Goal: Obtain resource: Download file/media

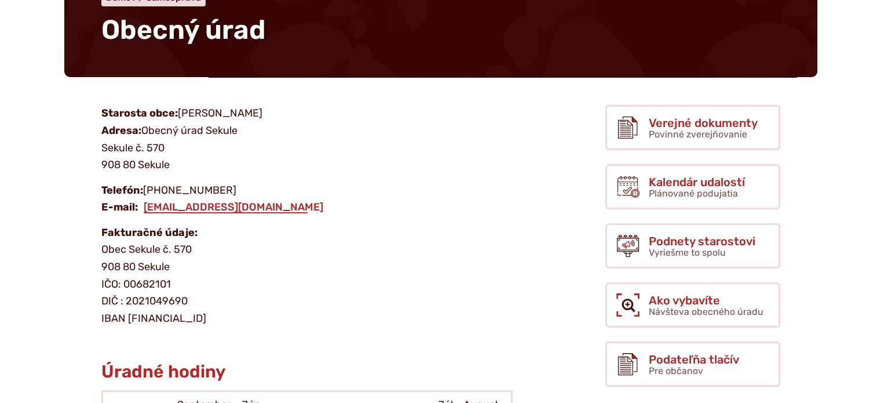
scroll to position [126, 0]
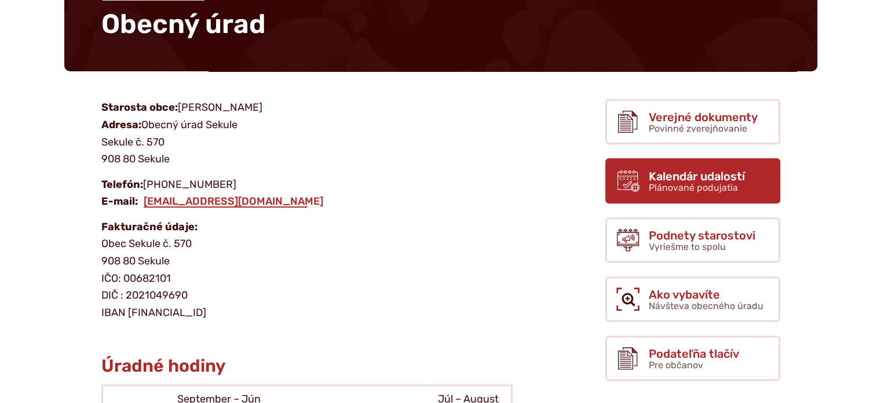
click at [665, 171] on span "Kalendár udalostí" at bounding box center [697, 176] width 96 height 13
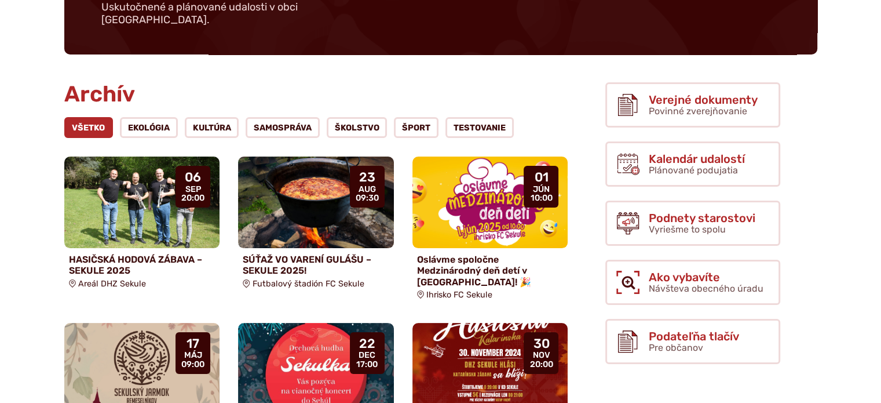
scroll to position [260, 0]
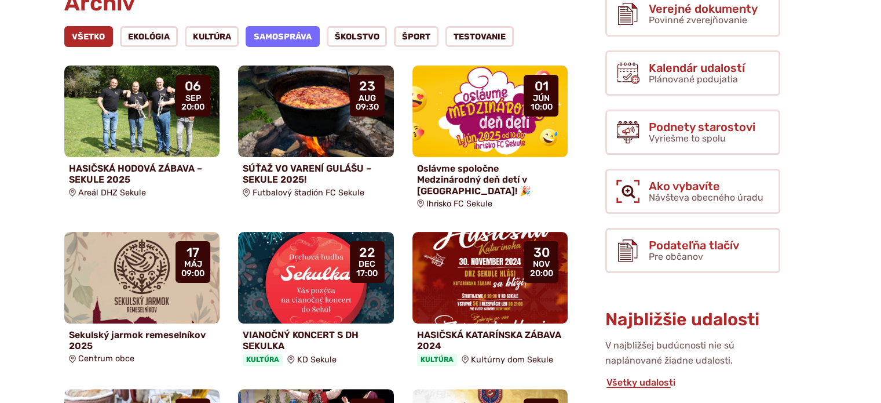
click at [290, 26] on link "Samospráva" at bounding box center [283, 36] width 74 height 21
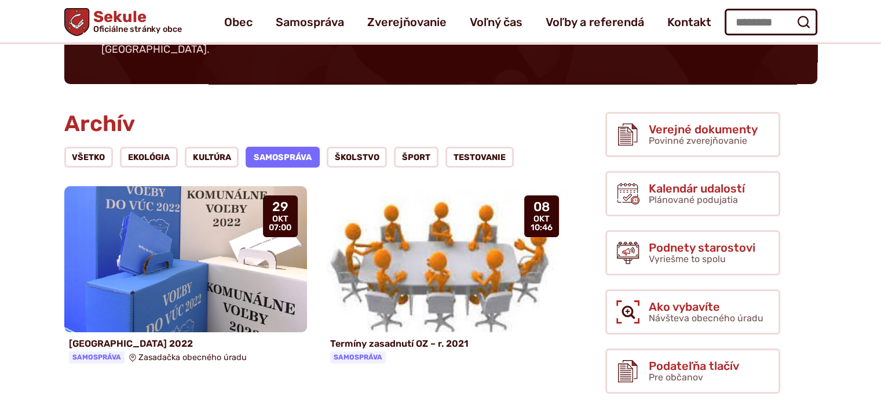
scroll to position [139, 0]
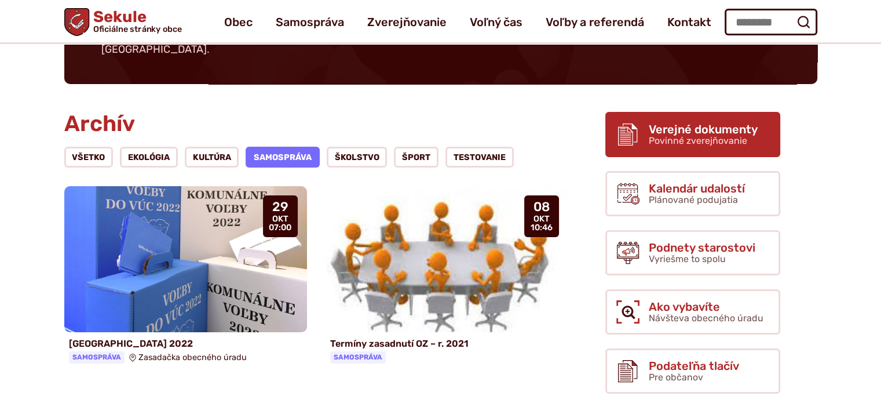
click at [647, 138] on link "Verejné dokumenty Povinné zverejňovanie" at bounding box center [692, 134] width 175 height 45
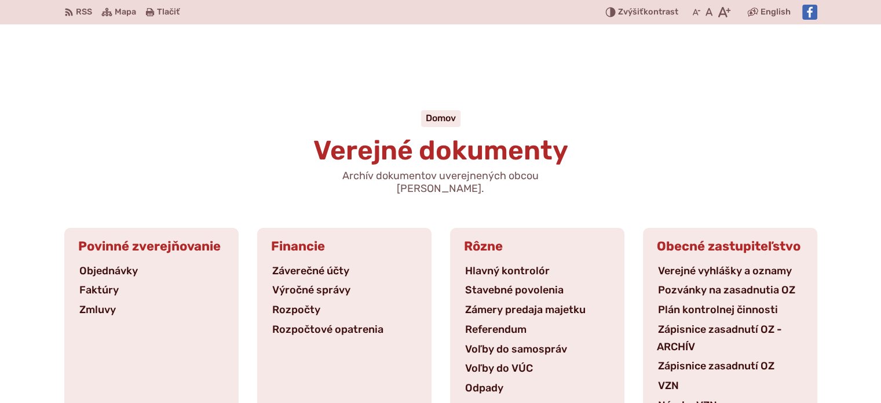
scroll to position [63, 0]
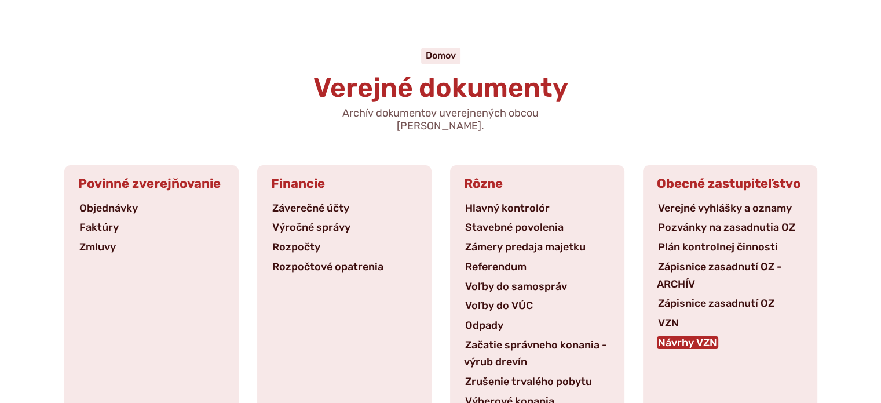
click at [687, 336] on link "Návrhy VZN" at bounding box center [687, 342] width 61 height 13
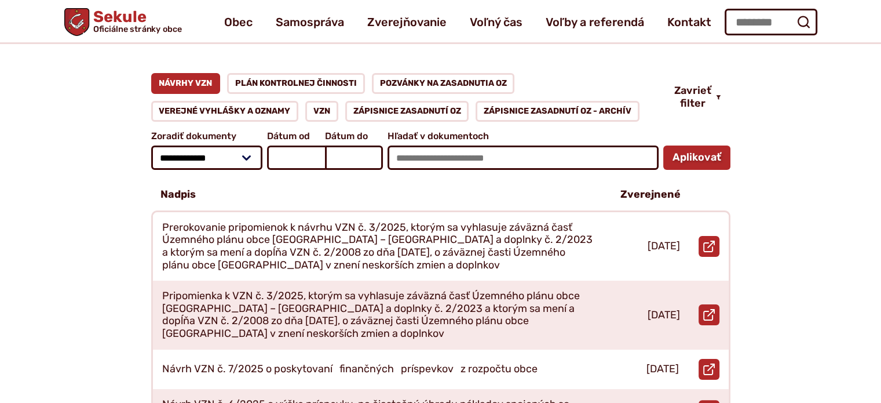
scroll to position [154, 0]
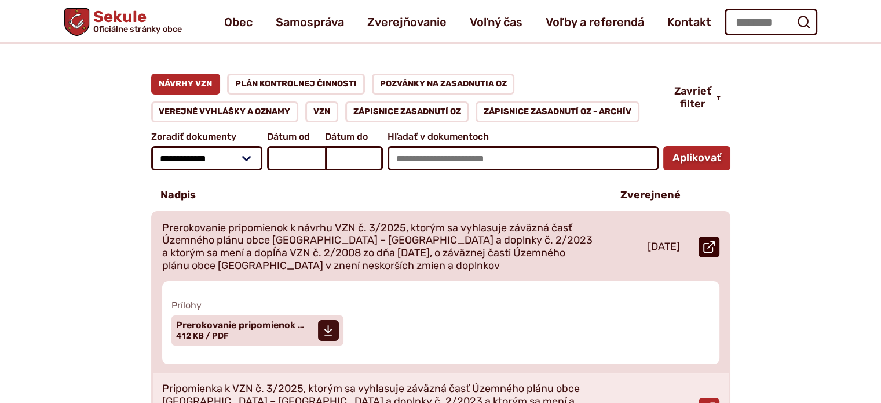
click at [710, 241] on use at bounding box center [709, 247] width 12 height 12
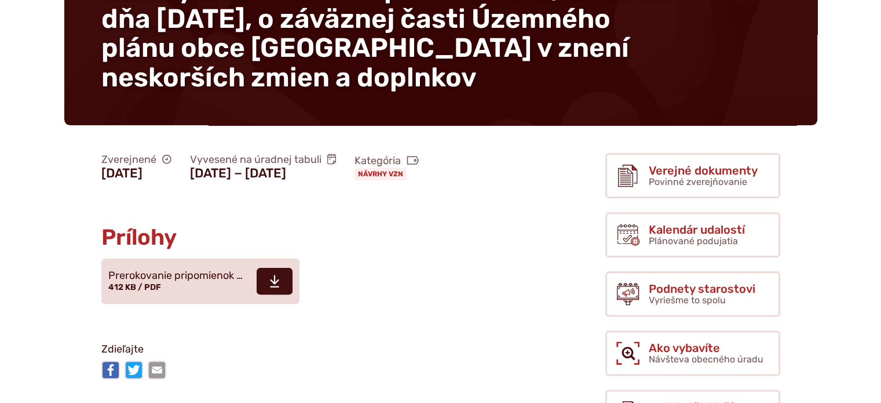
scroll to position [282, 0]
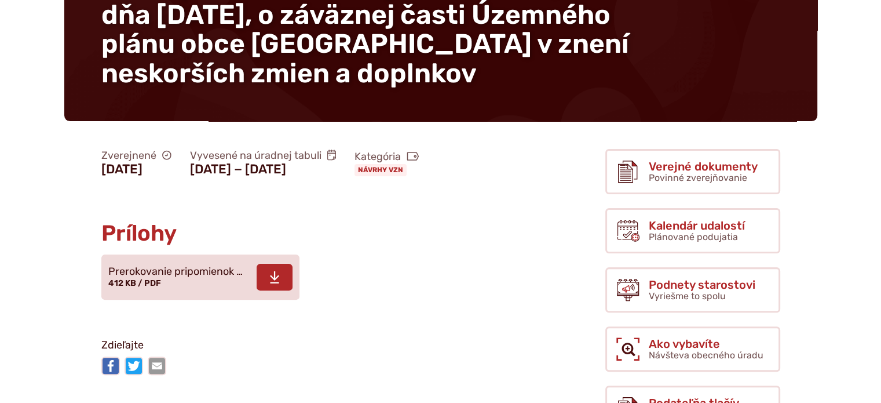
click at [283, 275] on span at bounding box center [275, 277] width 36 height 27
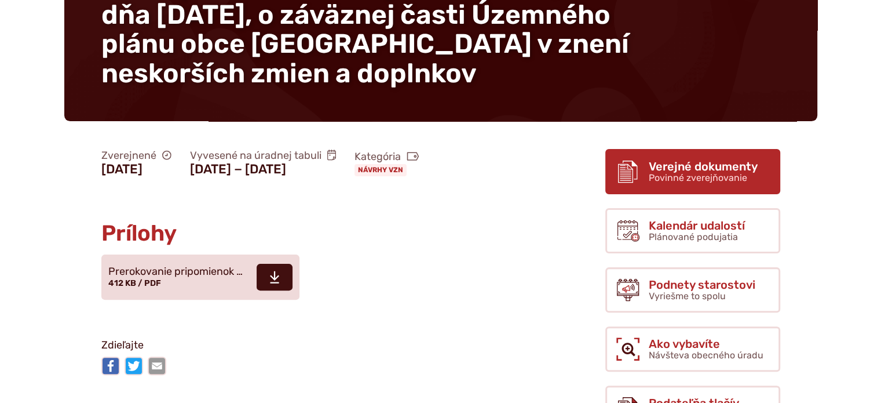
click at [679, 160] on span "Verejné dokumenty" at bounding box center [703, 166] width 109 height 13
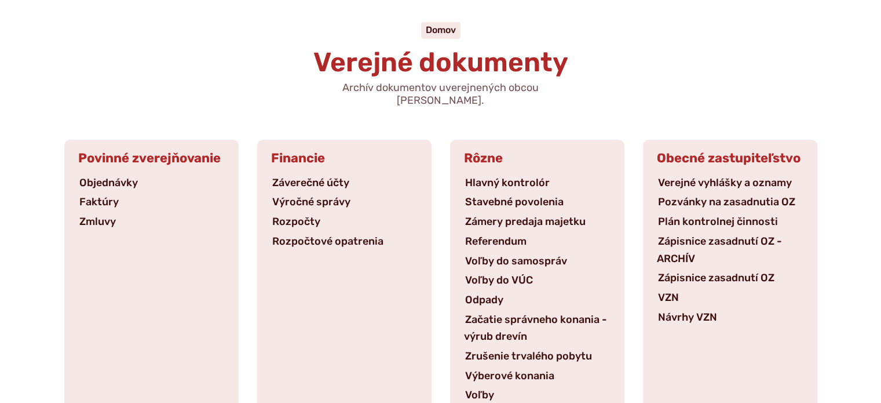
scroll to position [92, 0]
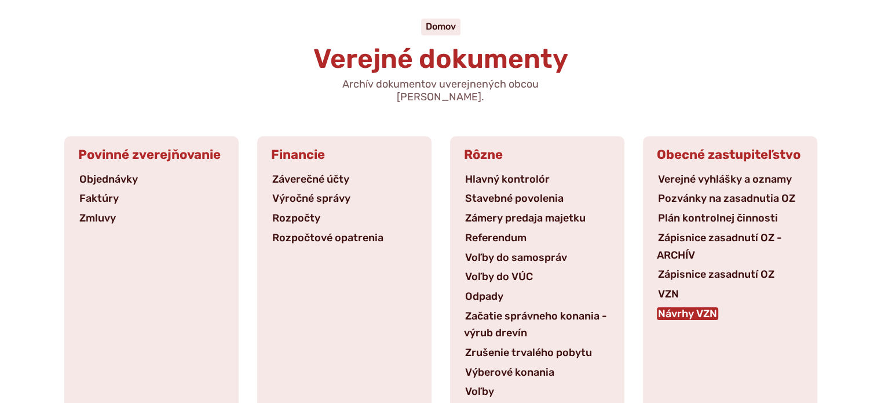
click at [702, 307] on link "Návrhy VZN" at bounding box center [687, 313] width 61 height 13
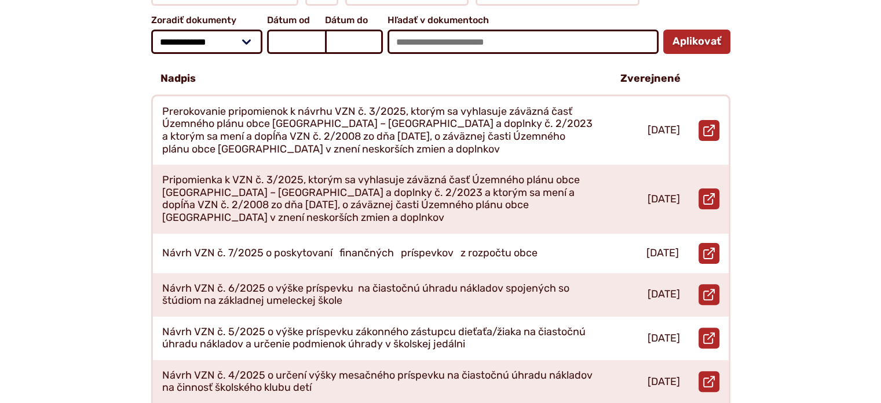
scroll to position [271, 0]
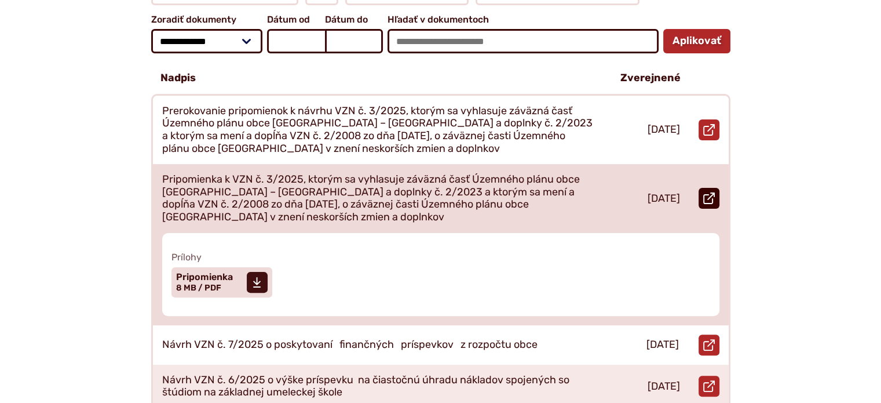
click at [706, 192] on icon at bounding box center [709, 198] width 12 height 12
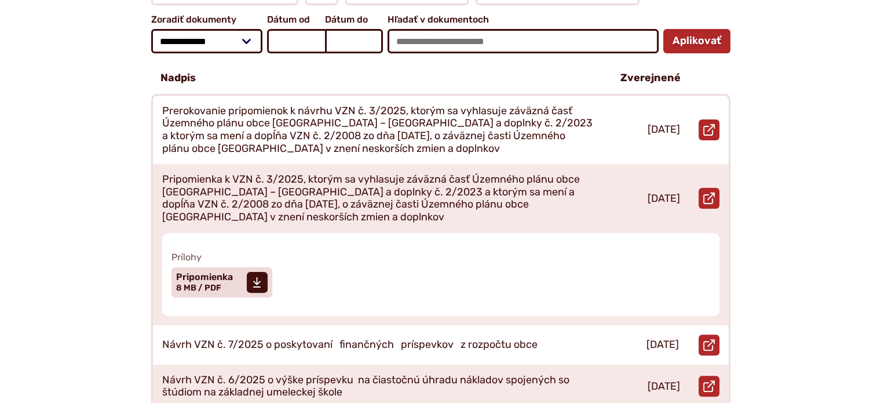
click at [88, 224] on div "**********" at bounding box center [441, 394] width 790 height 874
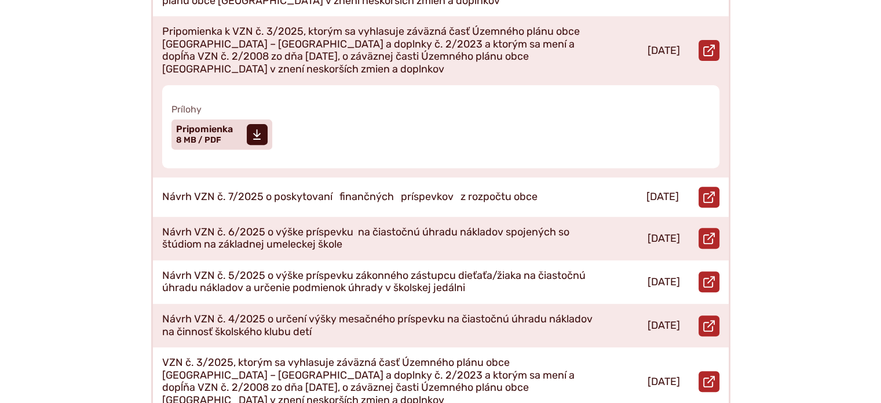
scroll to position [418, 0]
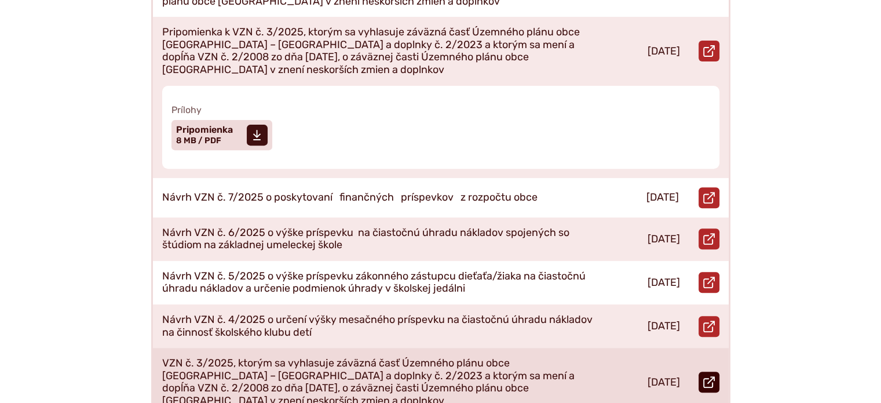
click at [708, 376] on icon at bounding box center [709, 382] width 12 height 12
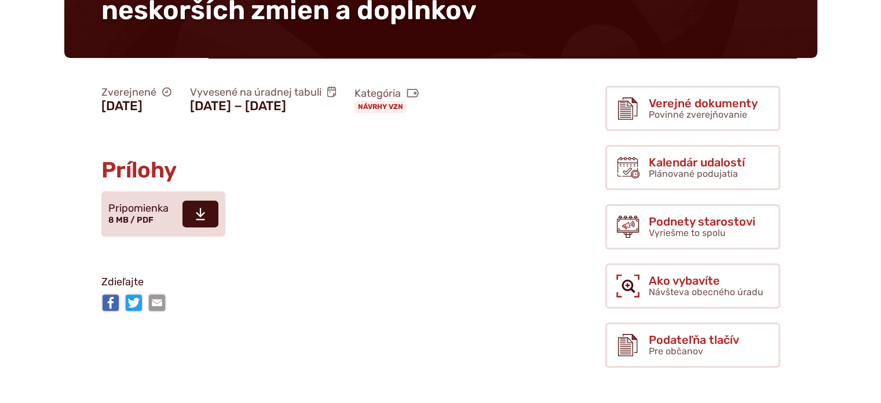
scroll to position [354, 0]
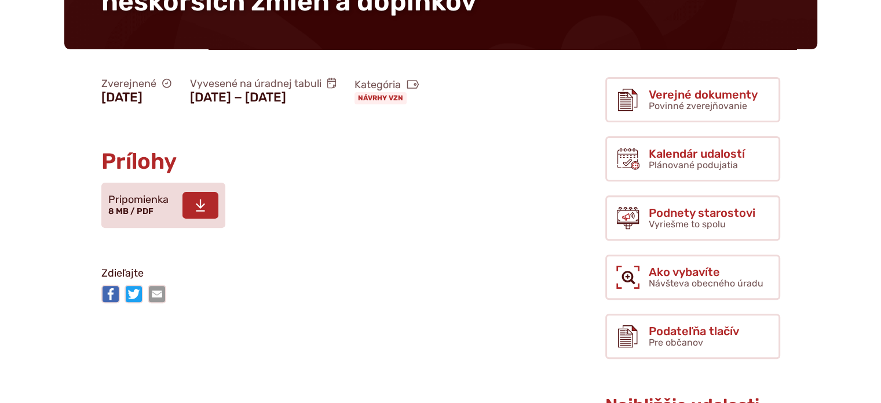
click at [202, 212] on icon at bounding box center [200, 205] width 10 height 14
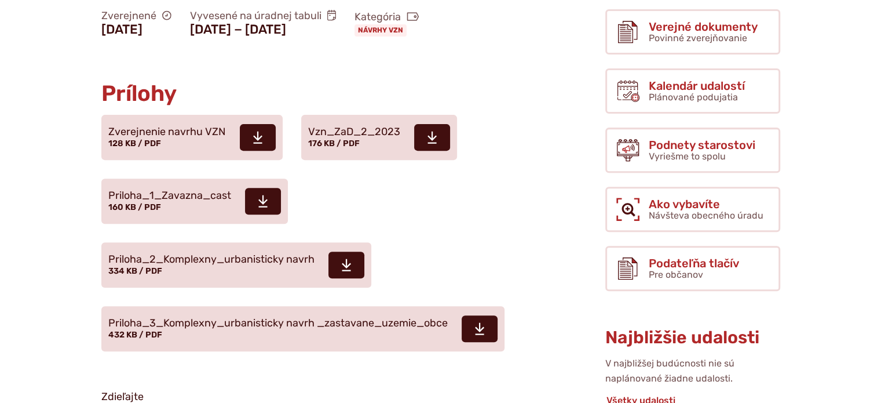
scroll to position [432, 0]
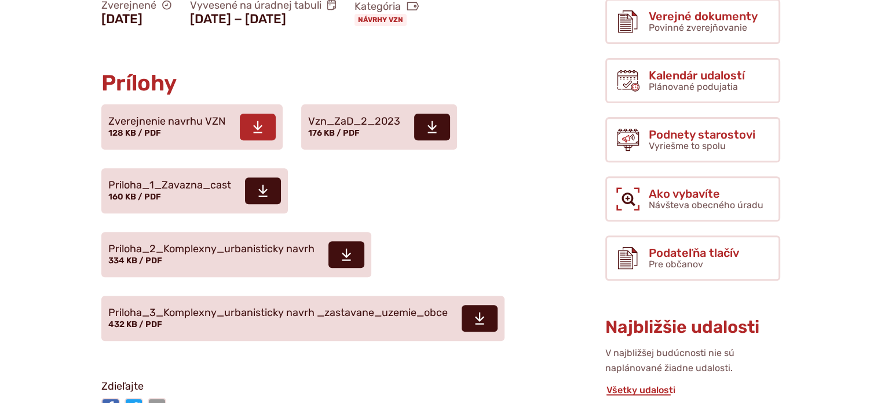
click at [261, 120] on icon at bounding box center [258, 127] width 10 height 14
click at [429, 121] on use at bounding box center [432, 127] width 9 height 12
click at [266, 185] on use at bounding box center [262, 191] width 9 height 12
click at [339, 241] on span at bounding box center [346, 254] width 36 height 27
click at [266, 185] on use at bounding box center [262, 191] width 9 height 12
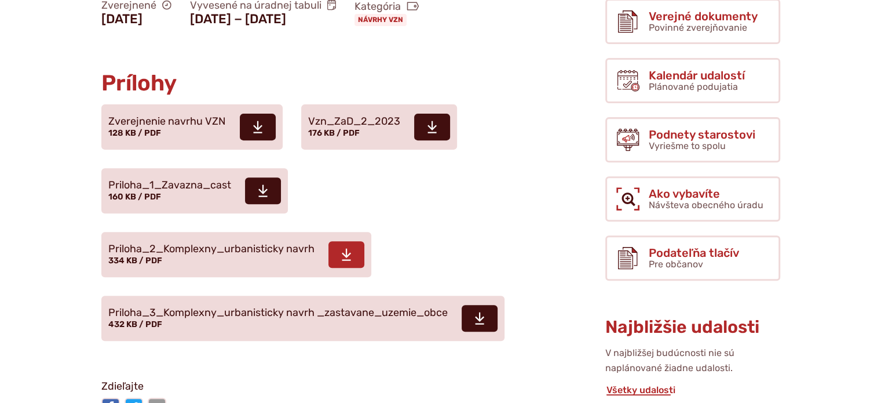
click at [348, 249] on use at bounding box center [346, 255] width 9 height 12
